Goal: Transaction & Acquisition: Purchase product/service

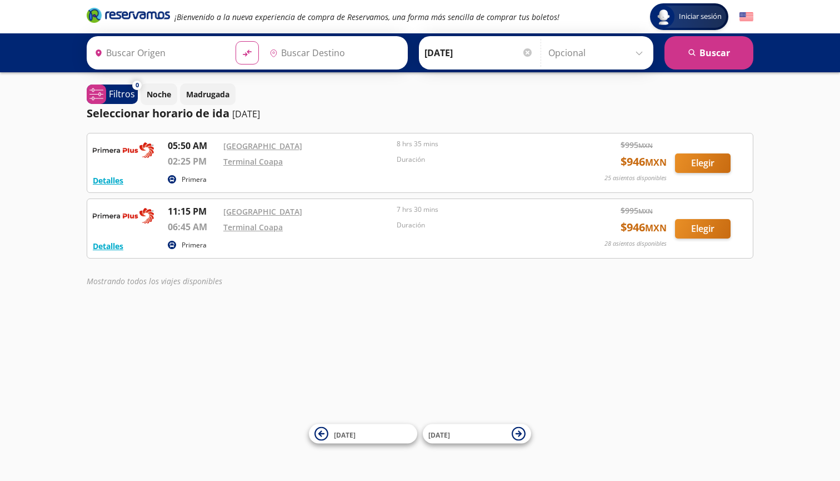
type input "Central Aguascalientes, Aguascalientes"
type input "Terminal Coapa, Distrito Federal"
click at [698, 231] on button "Elegir" at bounding box center [703, 228] width 56 height 19
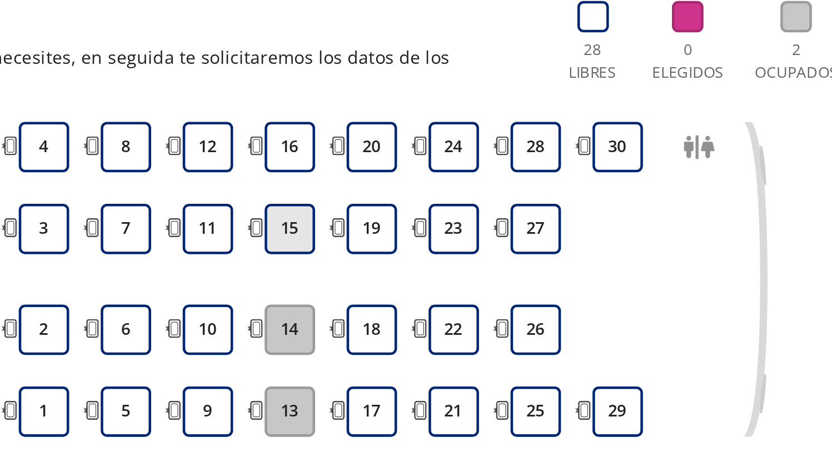
click at [286, 205] on button "15" at bounding box center [297, 216] width 22 height 22
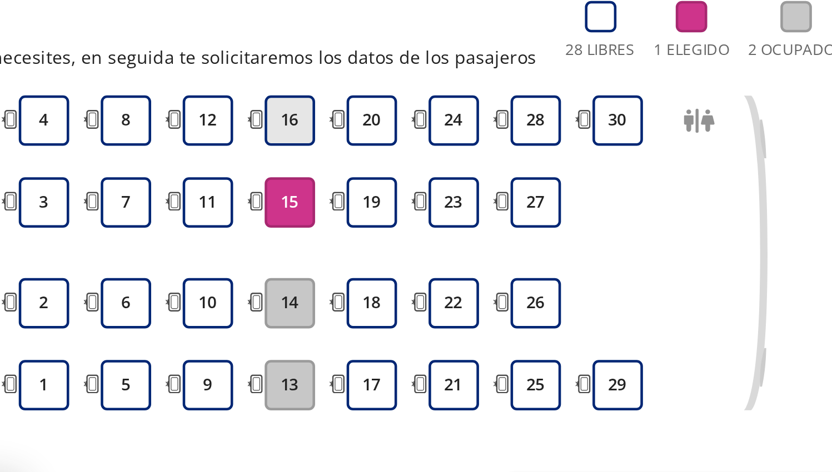
click at [286, 157] on button "16" at bounding box center [297, 168] width 22 height 22
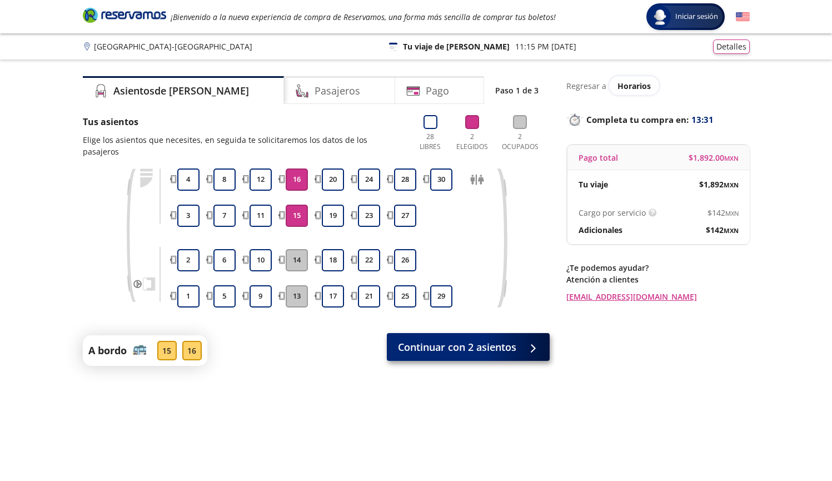
click at [420, 340] on span "Continuar con 2 asientos" at bounding box center [457, 347] width 118 height 15
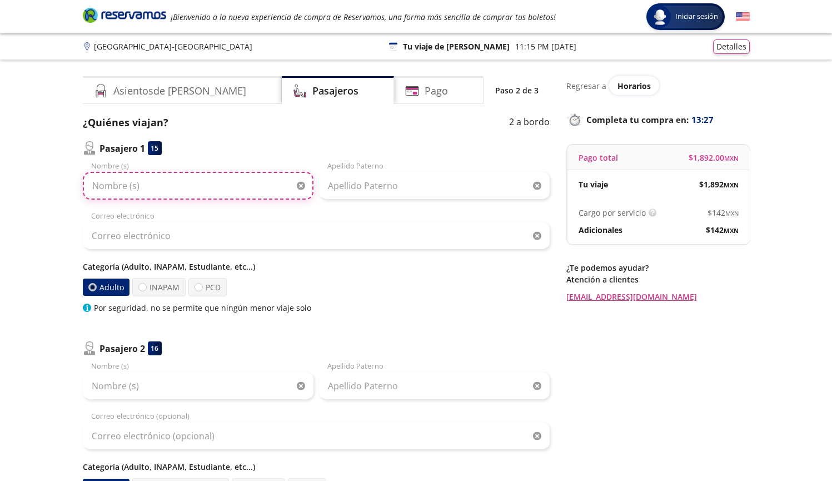
type input "G"
type input "Sanda"
type input "Sandra"
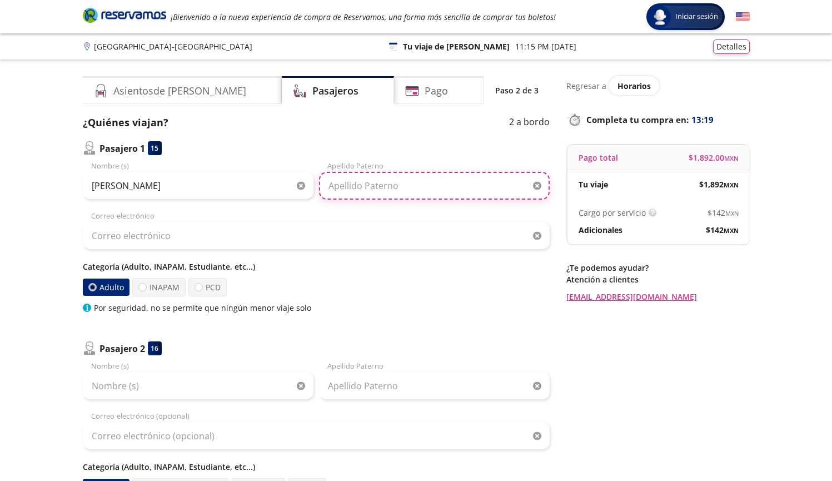
type input "Pellicer"
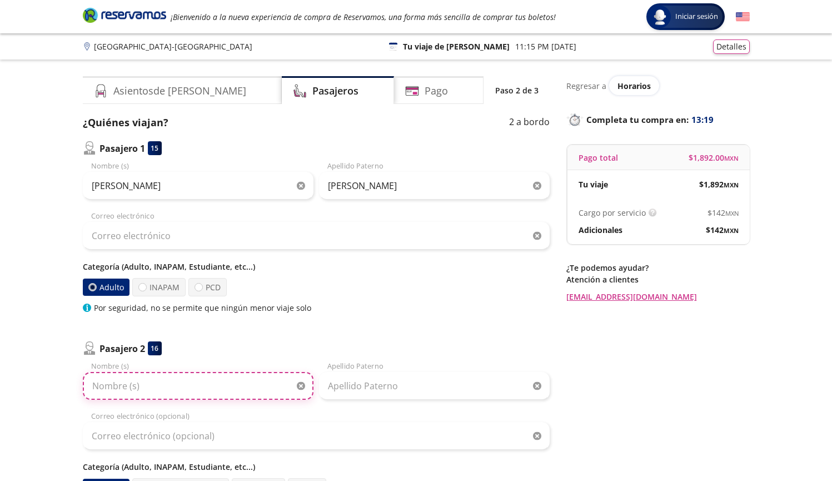
type input "Sandra"
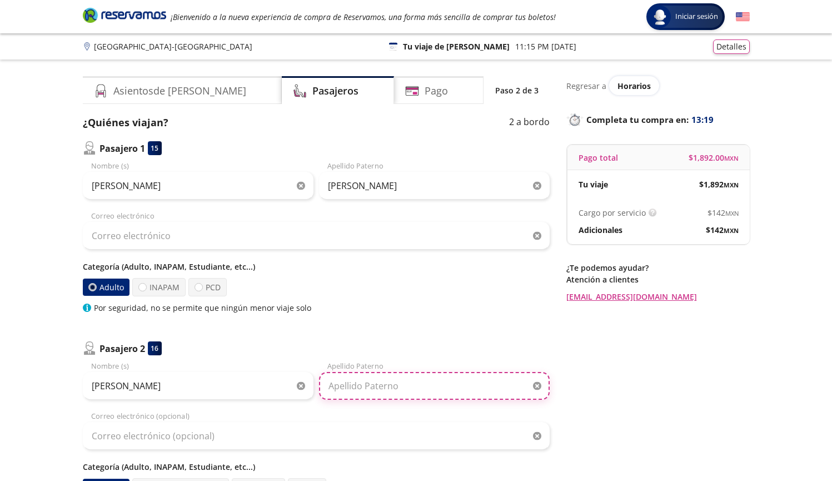
type input "Pellicer"
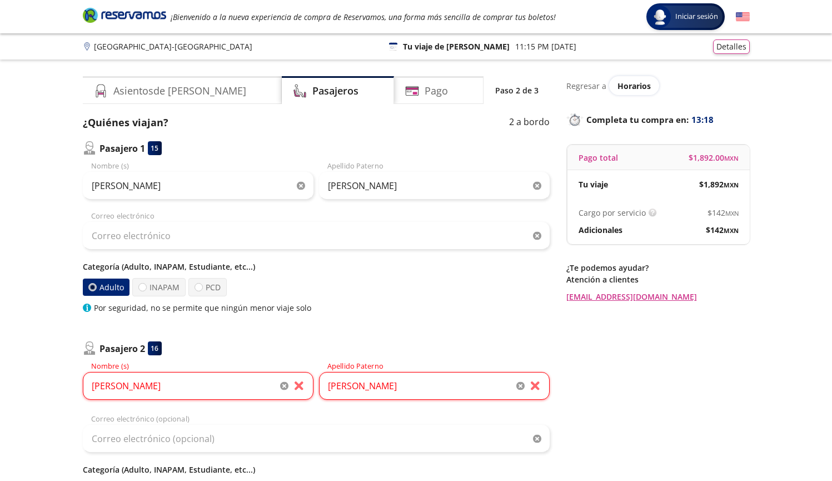
click at [263, 184] on input "Sandra" at bounding box center [198, 186] width 231 height 28
click at [57, 220] on div "Group 9 Created with Sketch. Datos para la compra Aguascalientes - Ciudad de Mé…" at bounding box center [416, 350] width 832 height 701
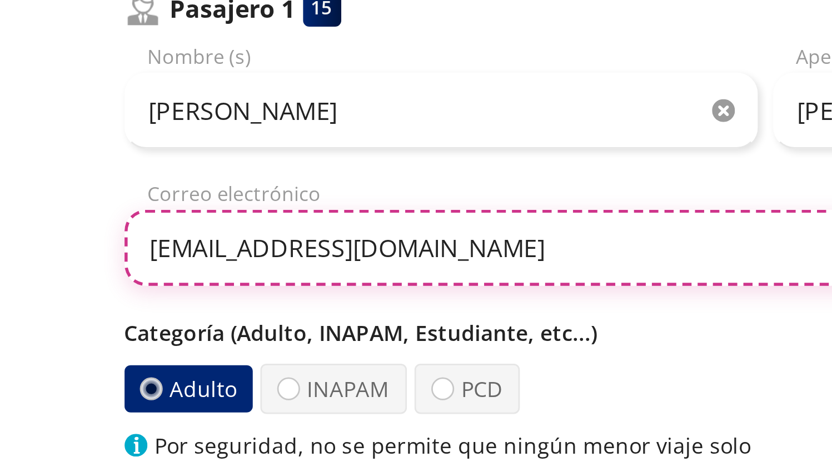
click at [83, 222] on input "sandrapellicer3@gmail.com" at bounding box center [316, 236] width 467 height 28
type input "spellicer3@gmail.com"
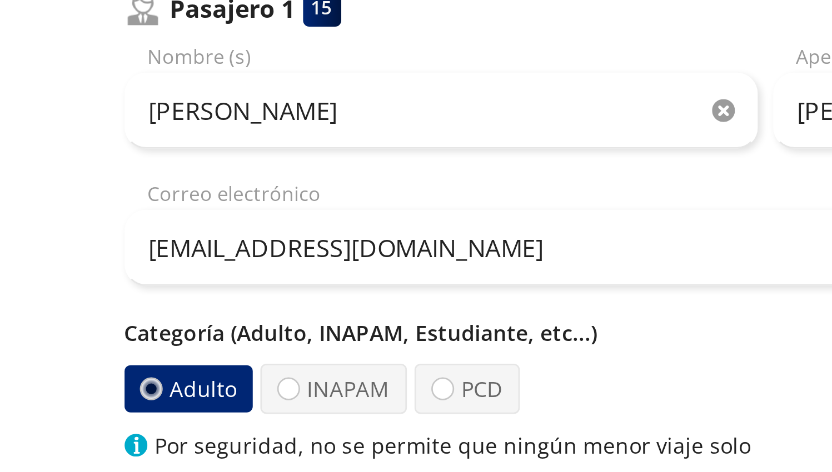
click at [14, 79] on div "Group 9 Created with Sketch. Datos para la compra Aguascalientes - Ciudad de Mé…" at bounding box center [416, 350] width 832 height 701
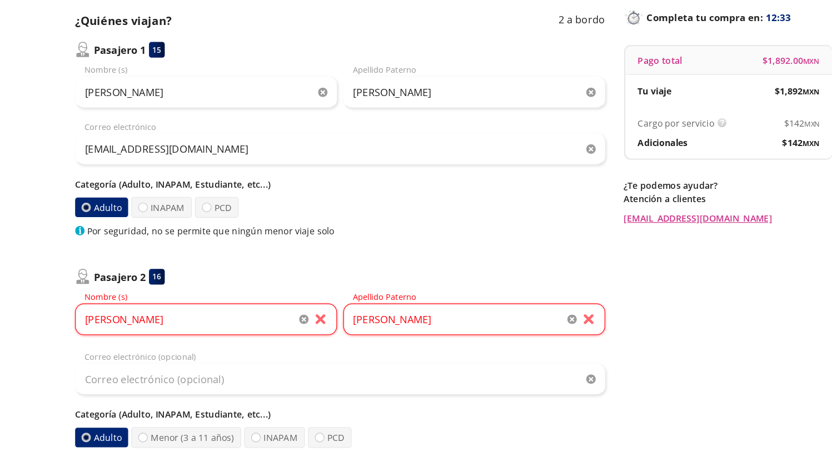
scroll to position [51, 0]
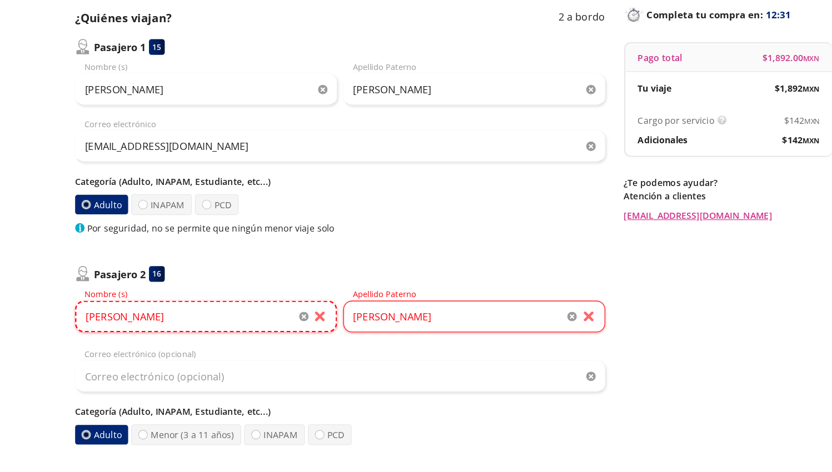
drag, startPoint x: 121, startPoint y: 280, endPoint x: 63, endPoint y: 280, distance: 57.8
click at [77, 280] on div "Asientos de Ida Pasajeros Pago Paso 2 de 3 ¿Quiénes viajan? 2 a bordo Pasajero …" at bounding box center [416, 302] width 678 height 553
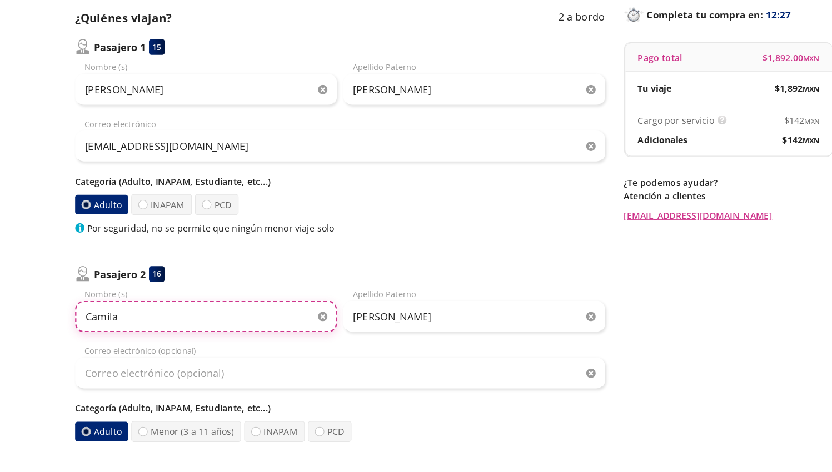
type input "Camila"
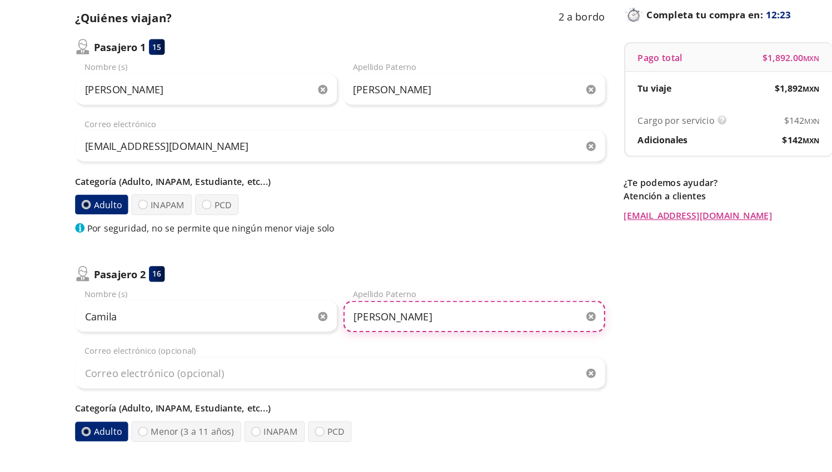
type input "Perez"
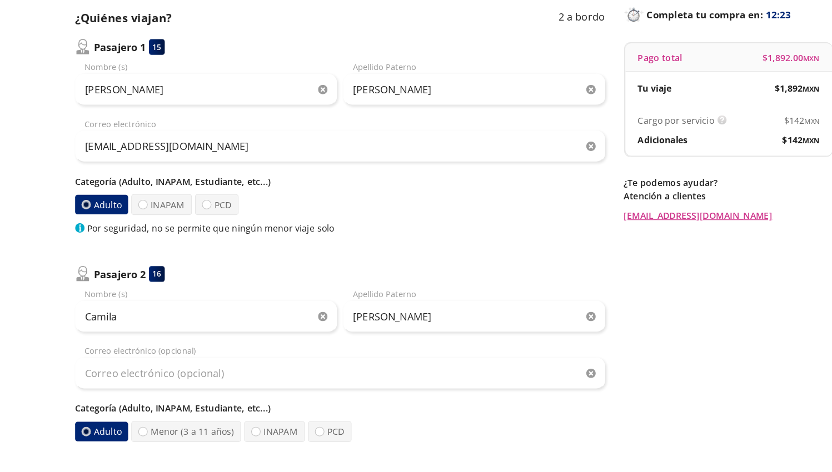
click at [353, 360] on div "Correo electrónico (opcional)" at bounding box center [316, 379] width 467 height 39
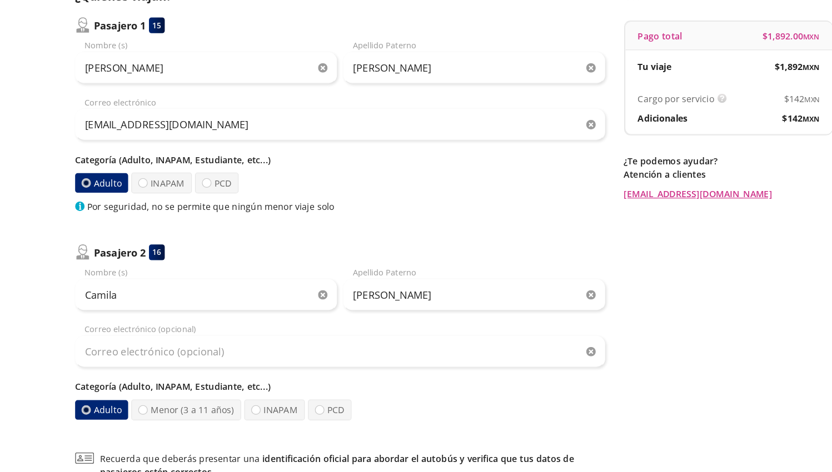
scroll to position [71, 0]
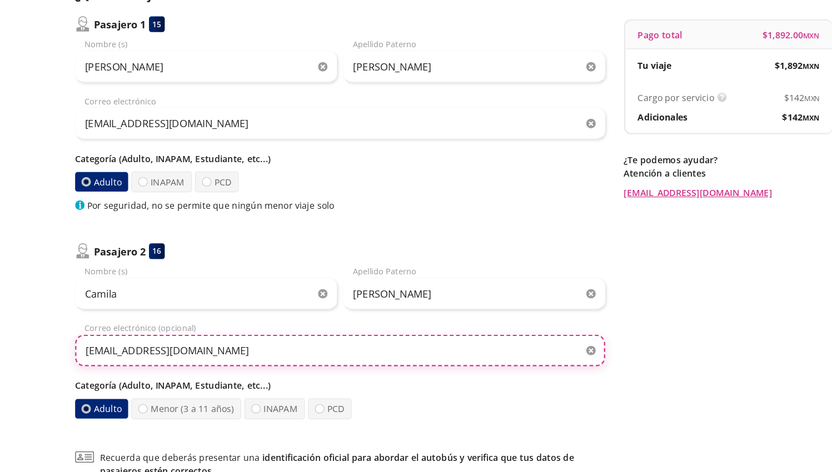
click at [110, 351] on input "spellicer@gmail.com" at bounding box center [316, 365] width 467 height 28
type input "spellicer3@gmail.com"
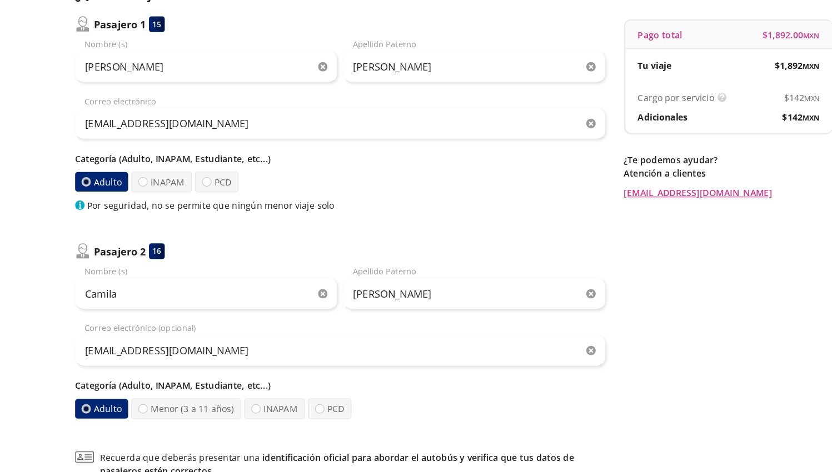
click at [17, 296] on div "Group 9 Created with Sketch. Datos para la compra Aguascalientes - Ciudad de Mé…" at bounding box center [416, 278] width 832 height 698
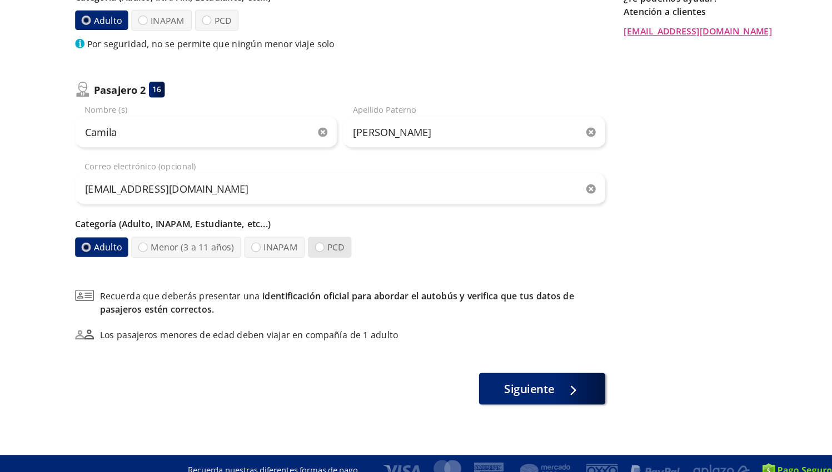
scroll to position [214, 0]
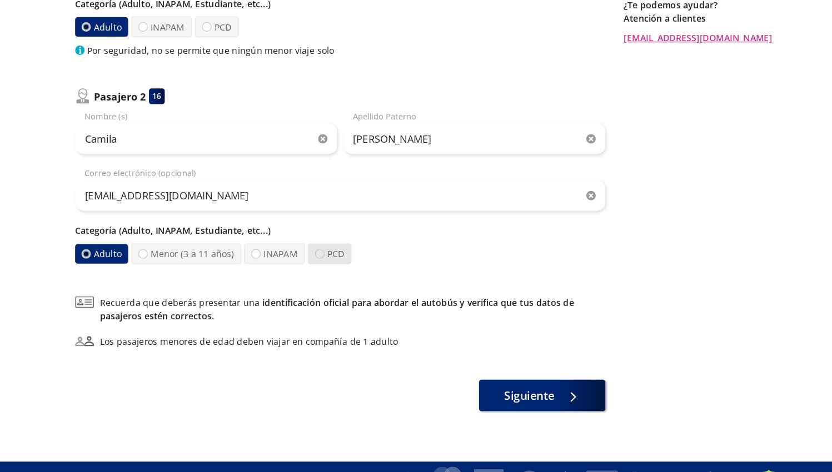
click at [294, 269] on div at bounding box center [298, 273] width 8 height 8
click at [295, 270] on input "PCD" at bounding box center [298, 273] width 7 height 7
radio input "true"
radio input "false"
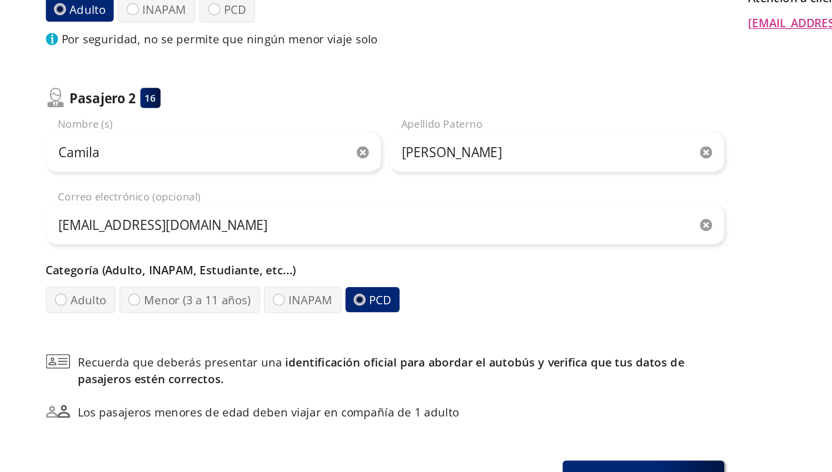
scroll to position [146, 0]
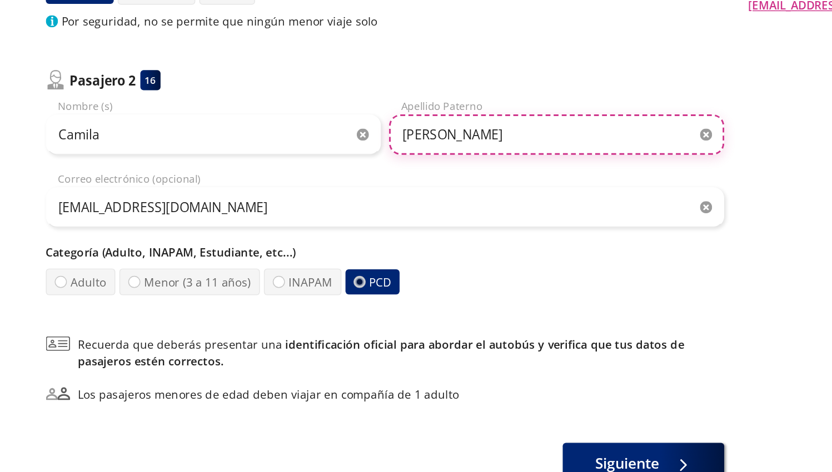
click at [319, 226] on input "Perez" at bounding box center [434, 240] width 231 height 28
type input "Pérez"
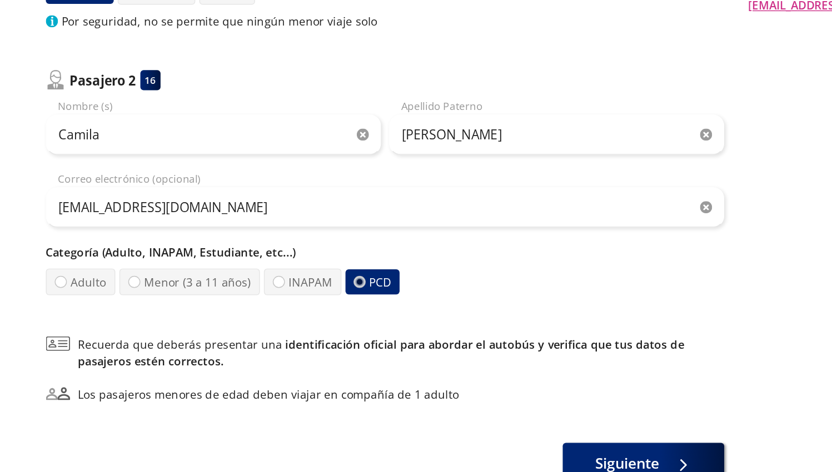
click at [347, 215] on div "Camila Nombre (s) Pérez Apellido Paterno spellicer3@gmail.com Correo electrónic…" at bounding box center [316, 283] width 467 height 136
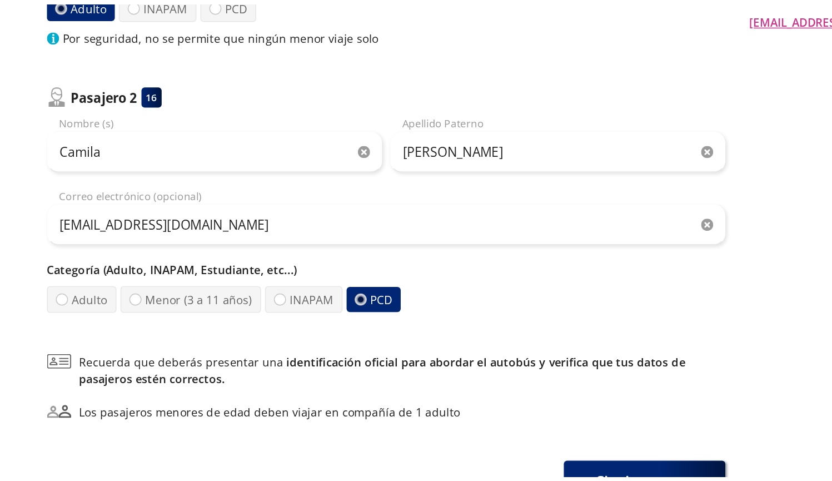
scroll to position [216, 0]
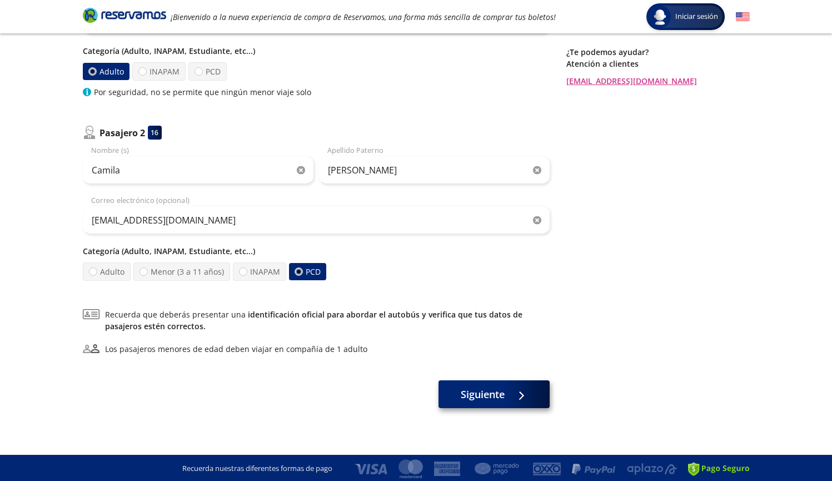
click at [497, 397] on span "Siguiente" at bounding box center [483, 394] width 44 height 15
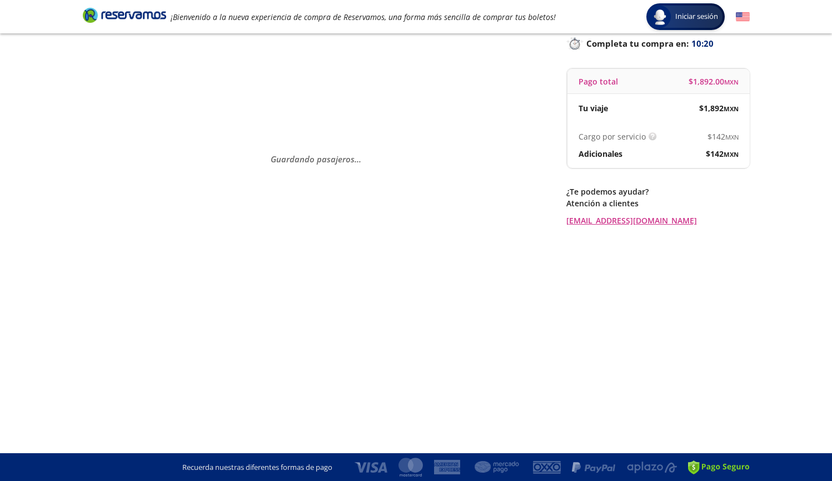
scroll to position [0, 0]
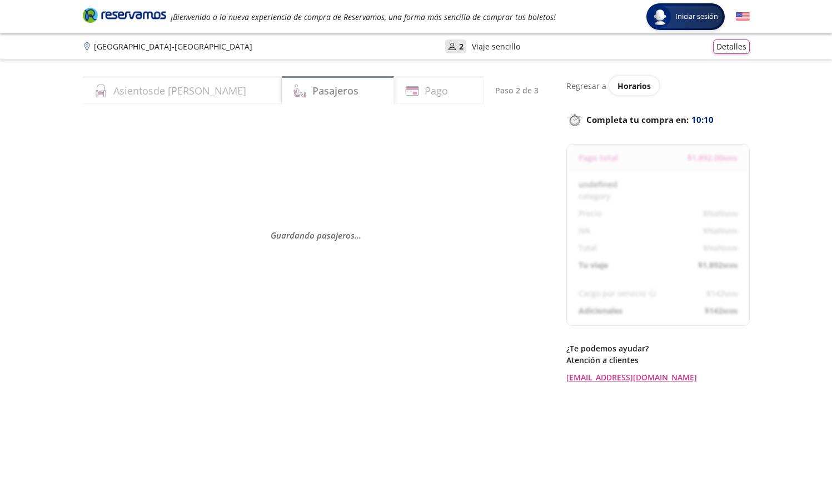
select select "MX"
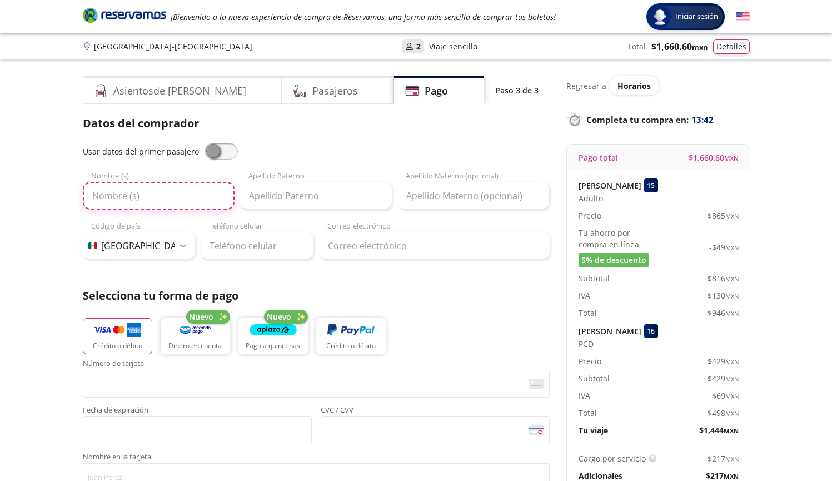
click at [153, 187] on input "Nombre (s)" at bounding box center [159, 196] width 152 height 28
type input "s"
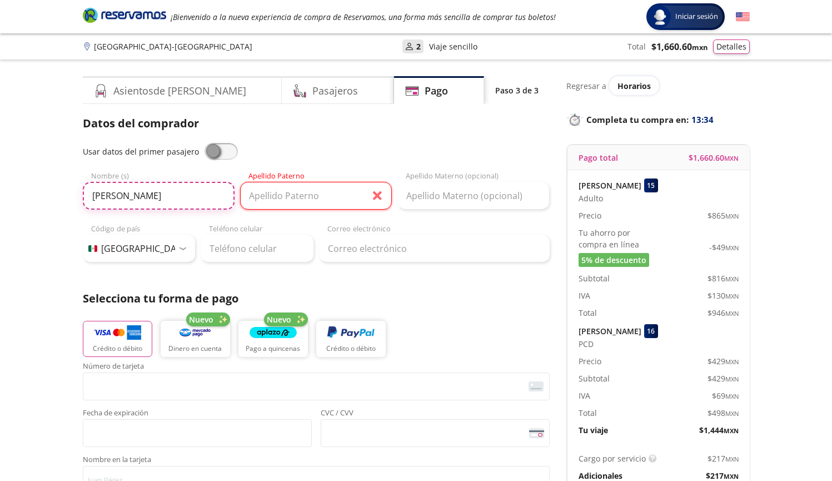
click at [187, 192] on input "SANDRA" at bounding box center [159, 196] width 152 height 28
type input "SANDRA OLIVA"
click at [260, 194] on input "Apellido Paterno" at bounding box center [316, 196] width 152 height 28
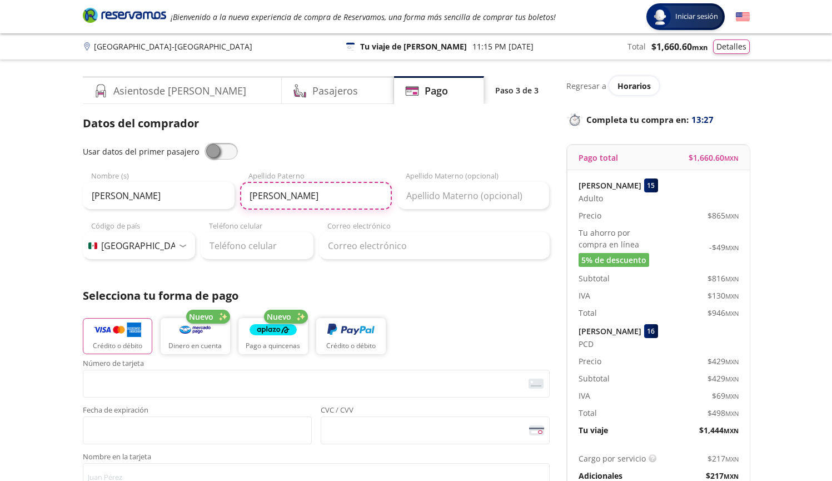
type input "PELLICER"
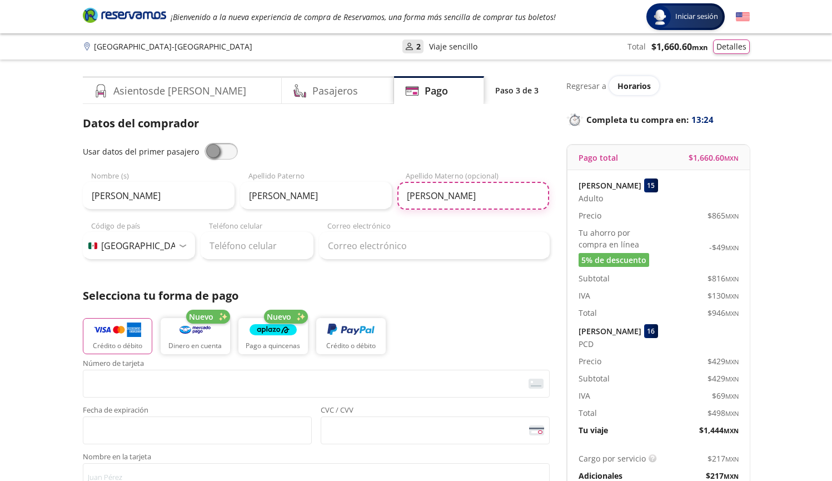
type input "HERNANDEZ"
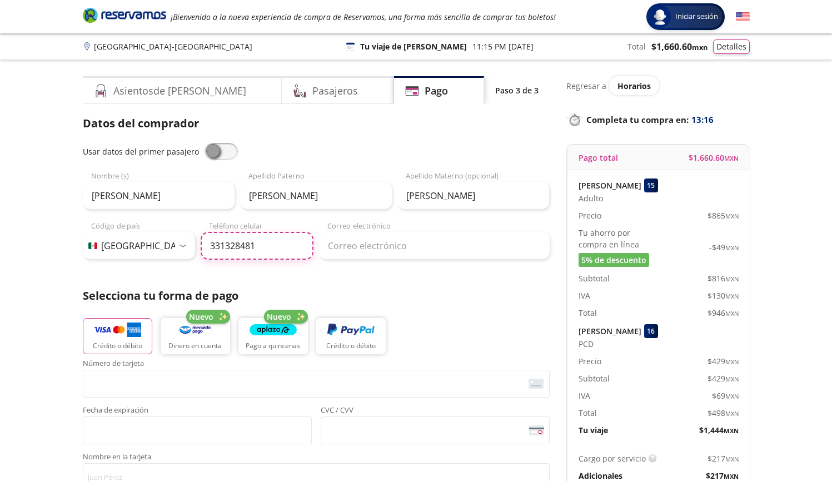
type input "33 1328 4814"
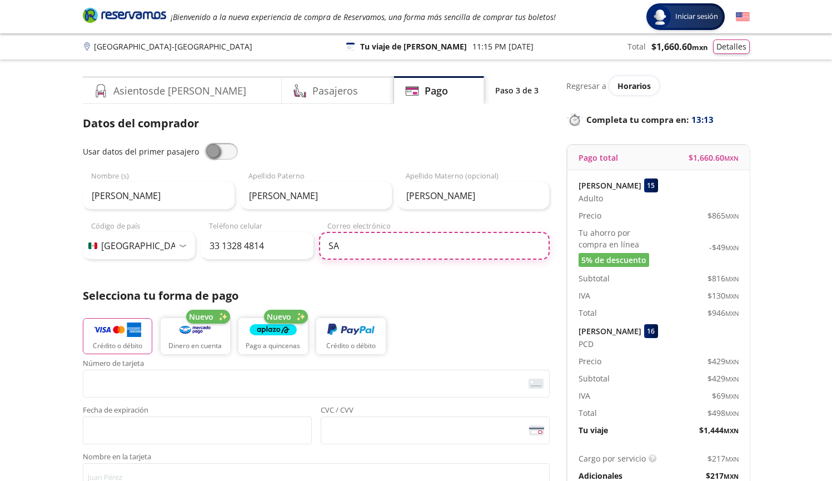
type input "S"
type input "spellicer3@gmail.com"
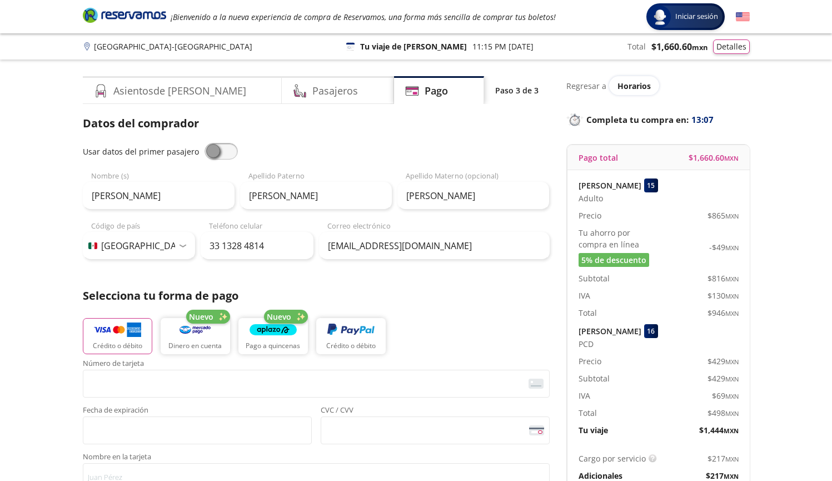
click at [395, 286] on div "Datos del comprador Usar datos del primer pasajero SANDRA OLIVA Nombre (s) PELL…" at bounding box center [316, 366] width 467 height 503
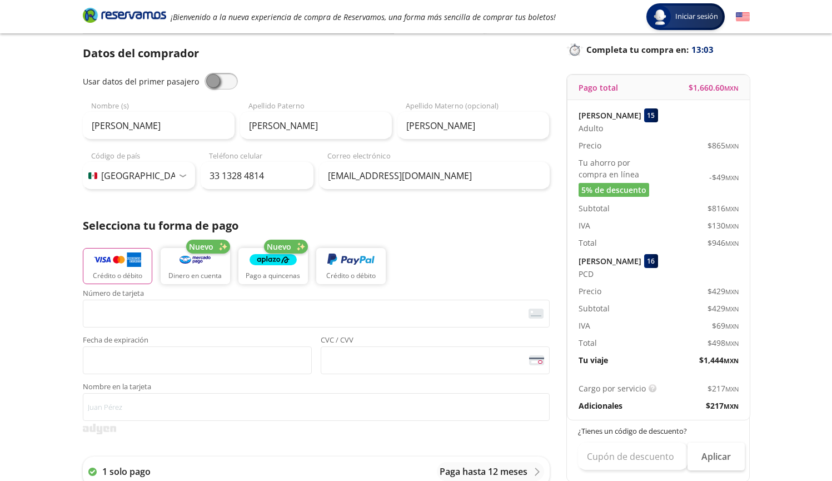
scroll to position [71, 0]
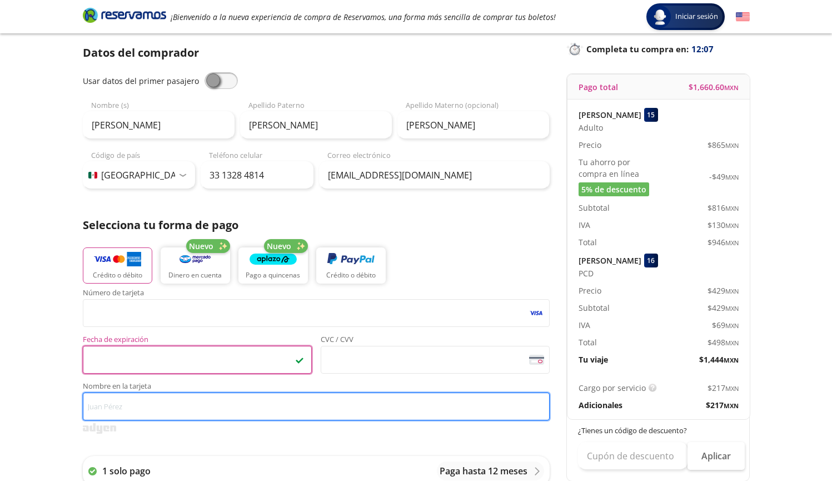
click at [261, 417] on input "Nombre en la tarjeta" at bounding box center [316, 406] width 467 height 28
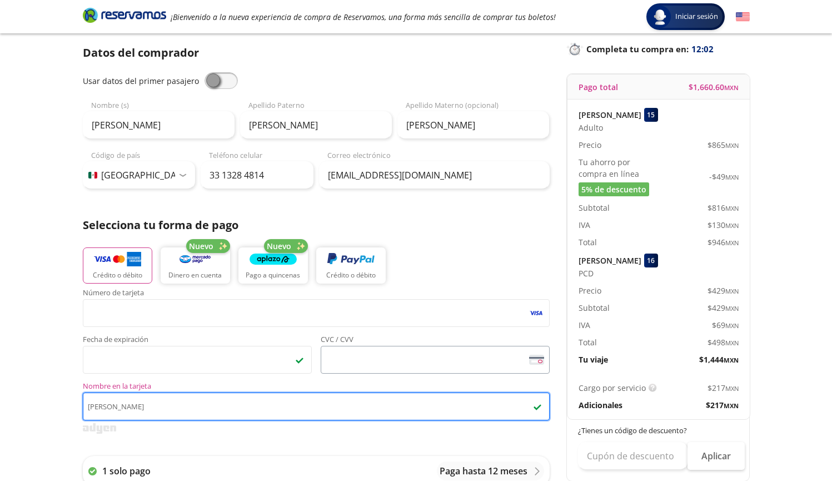
type input "Sandra"
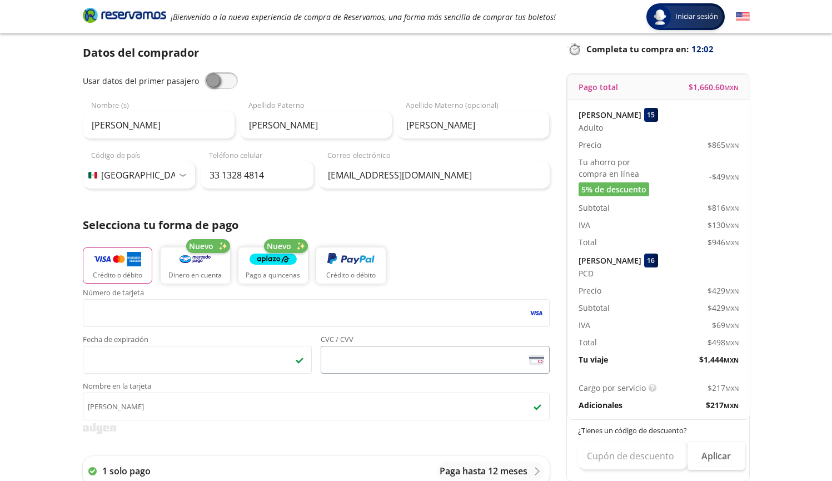
click at [402, 347] on span "<p>Your browser does not support iframes.</p>" at bounding box center [435, 360] width 229 height 28
click at [392, 349] on span "<p>Your browser does not support iframes.</p>" at bounding box center [435, 360] width 229 height 28
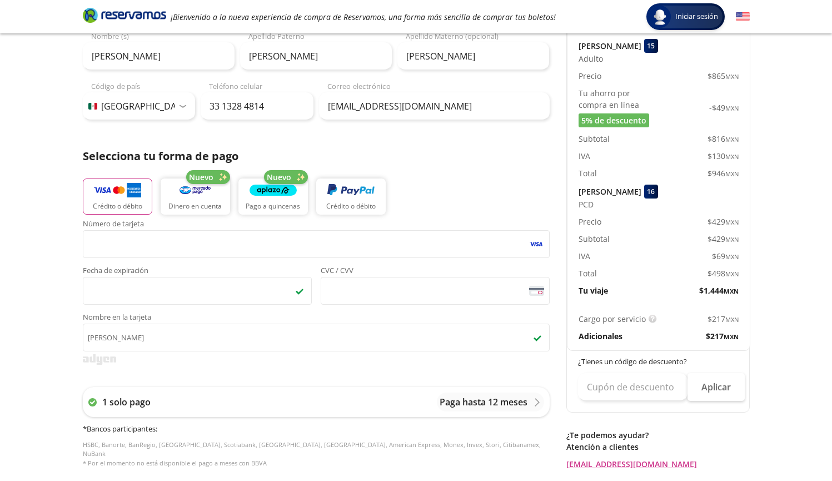
scroll to position [149, 0]
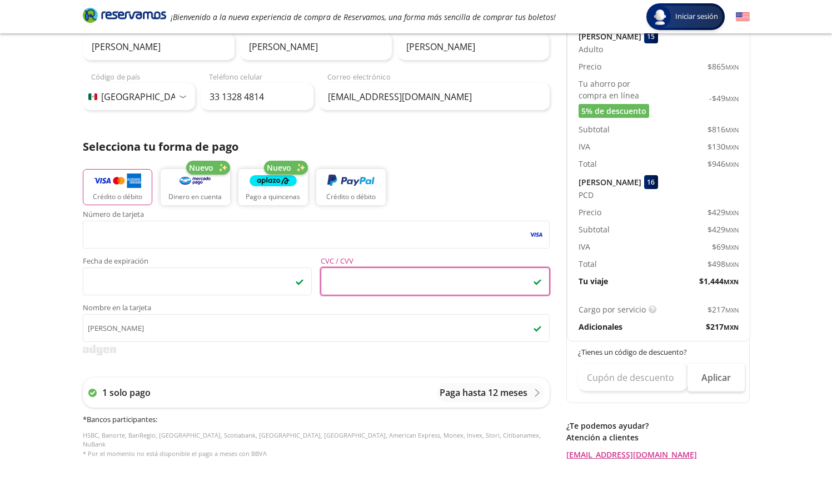
click at [32, 332] on div "Group 9 Created with Sketch. Pago Aguascalientes - Ciudad de México Iniciar ses…" at bounding box center [416, 311] width 832 height 921
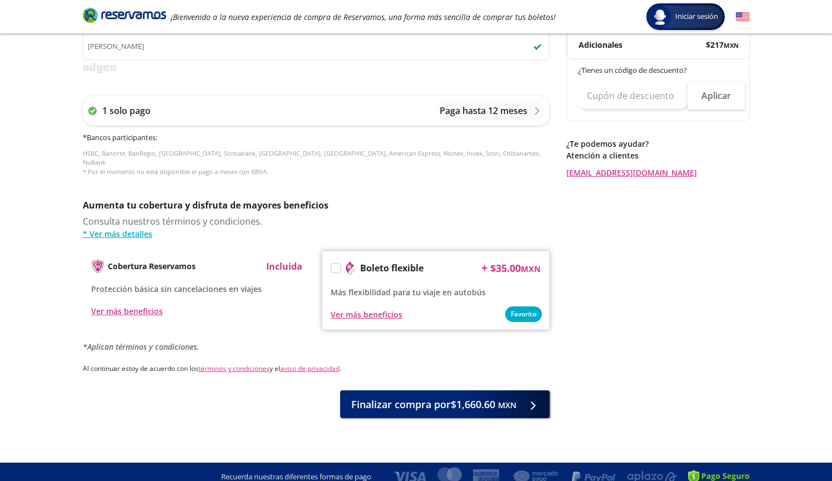
scroll to position [430, 0]
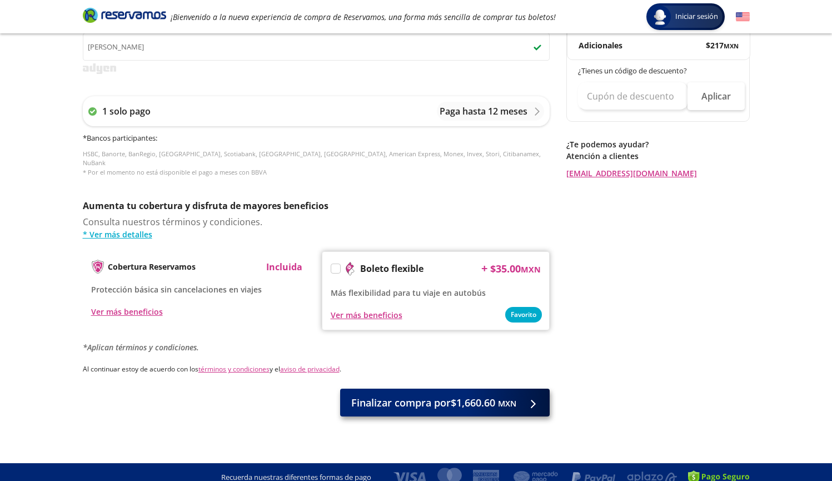
click at [489, 395] on span "Finalizar compra por $1,660.60 MXN" at bounding box center [433, 402] width 165 height 15
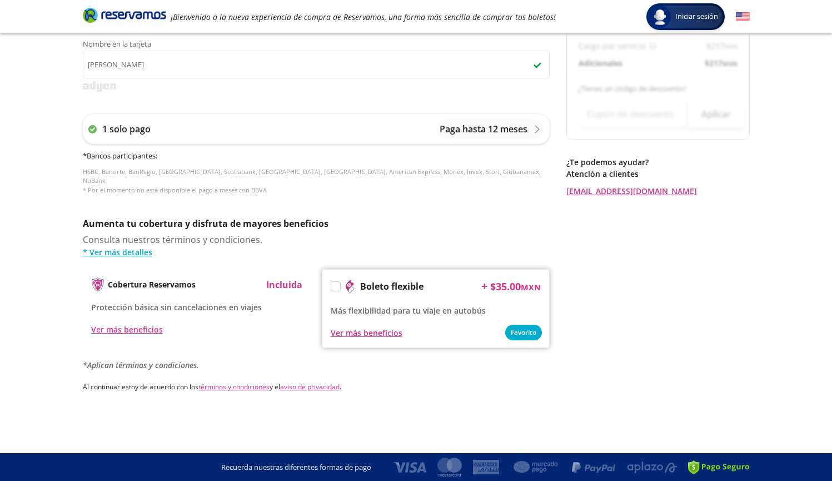
scroll to position [0, 0]
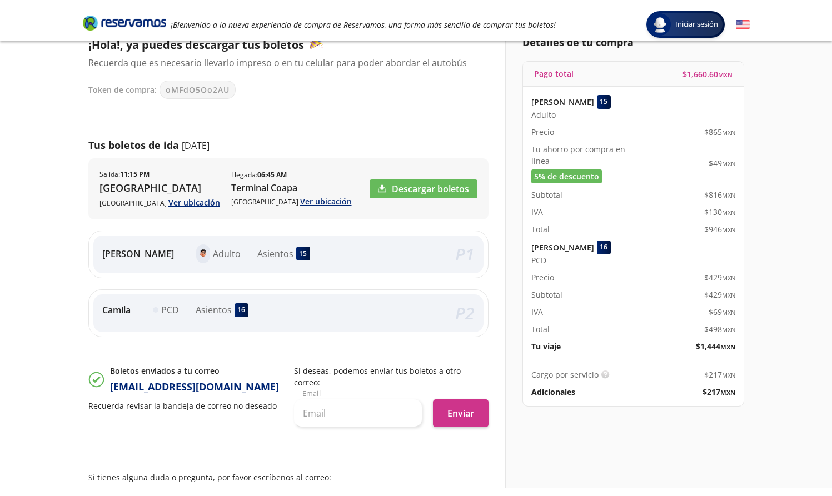
scroll to position [100, 0]
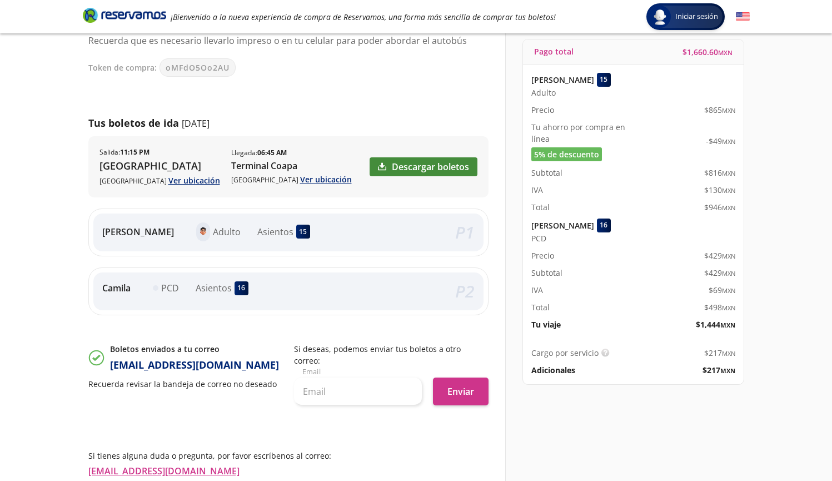
click at [445, 170] on link "Descargar boletos" at bounding box center [424, 166] width 108 height 19
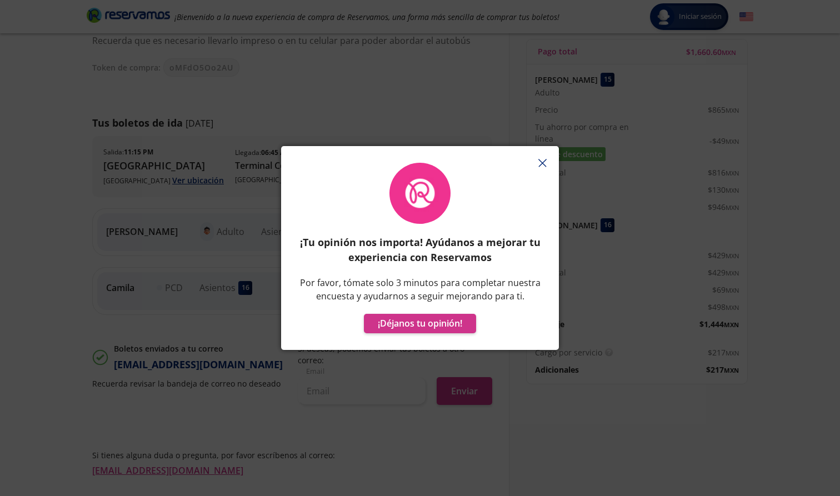
click at [545, 162] on icon "button" at bounding box center [543, 163] width 8 height 8
